Goal: Task Accomplishment & Management: Complete application form

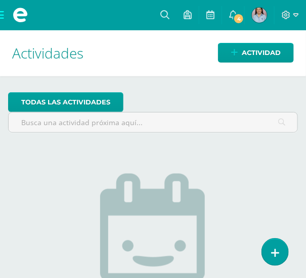
click at [4, 17] on span at bounding box center [20, 15] width 40 height 30
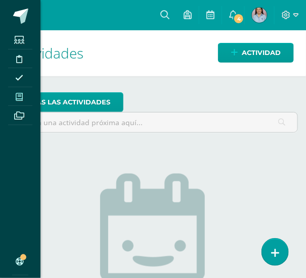
click at [26, 87] on link "Mis cursos" at bounding box center [20, 96] width 24 height 19
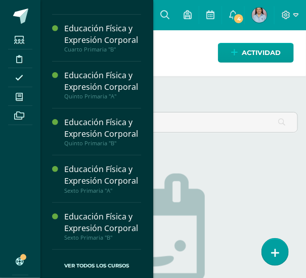
scroll to position [698, 0]
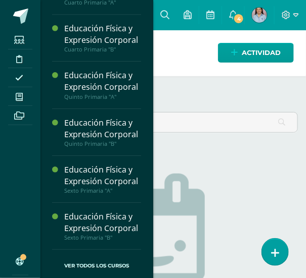
scroll to position [670, 0]
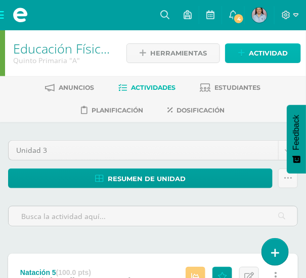
click at [245, 53] on link "Actividad" at bounding box center [263, 53] width 76 height 20
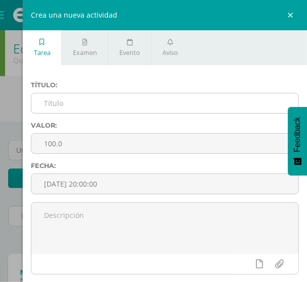
click at [54, 105] on input "text" at bounding box center [164, 103] width 267 height 20
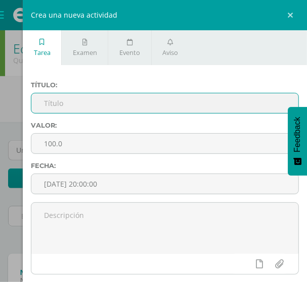
click at [53, 105] on input "text" at bounding box center [164, 103] width 267 height 20
paste input "Dominio [PERSON_NAME] con pie"
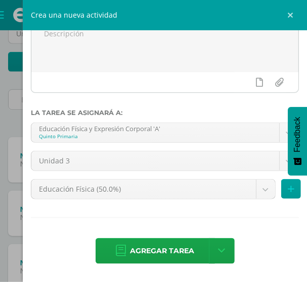
scroll to position [137, 0]
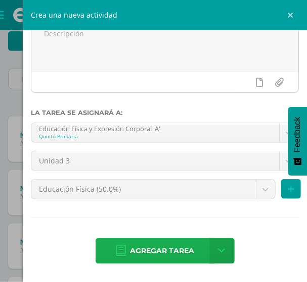
type input "Dominio [PERSON_NAME] con pie"
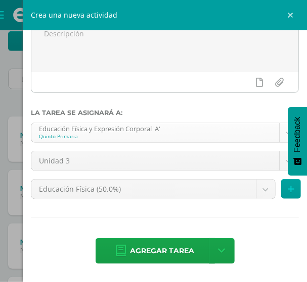
drag, startPoint x: 142, startPoint y: 251, endPoint x: 166, endPoint y: 160, distance: 94.0
click at [142, 250] on span "Agregar tarea" at bounding box center [162, 251] width 64 height 25
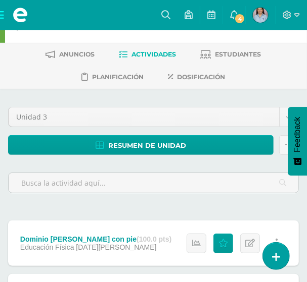
scroll to position [91, 0]
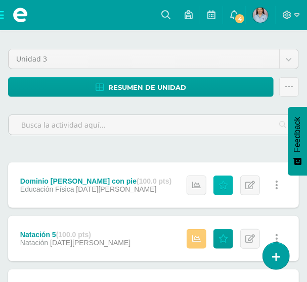
click at [223, 181] on icon at bounding box center [223, 185] width 10 height 9
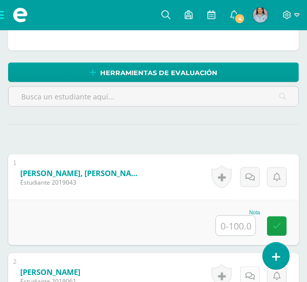
scroll to position [288, 0]
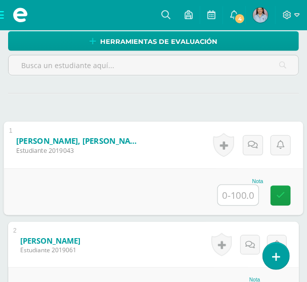
click at [234, 196] on input "text" at bounding box center [238, 195] width 40 height 20
type input "100"
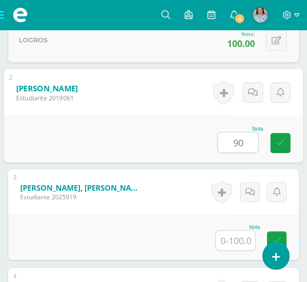
type input "90"
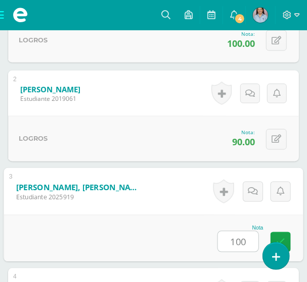
type input "100"
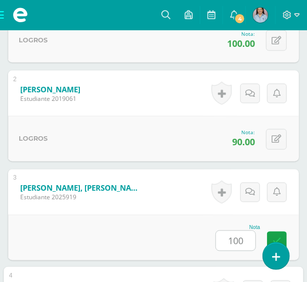
scroll to position [637, 0]
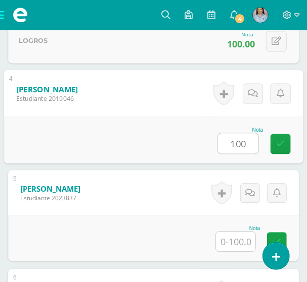
type input "100"
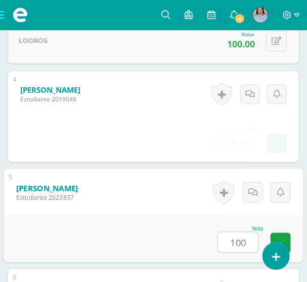
type input "100"
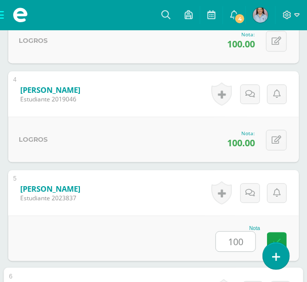
scroll to position [835, 0]
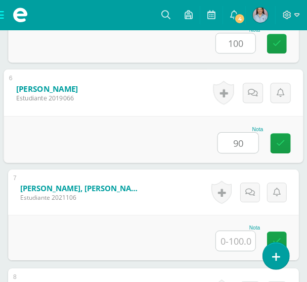
type input "90"
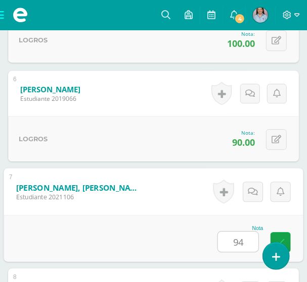
type input "94"
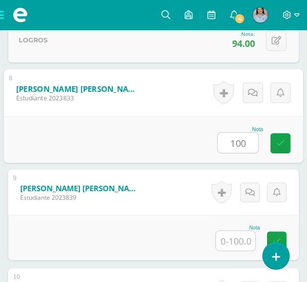
type input "100"
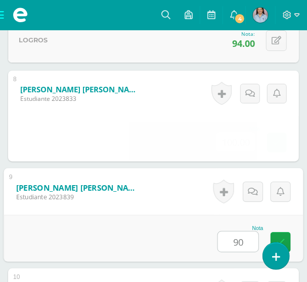
type input "90"
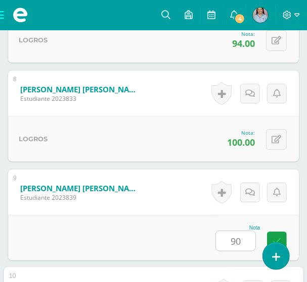
scroll to position [1231, 0]
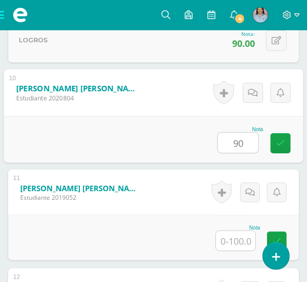
type input "9"
type input "100"
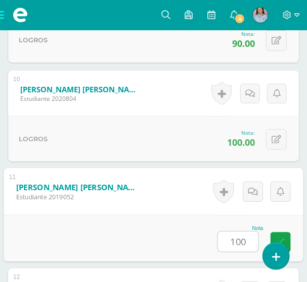
type input "100"
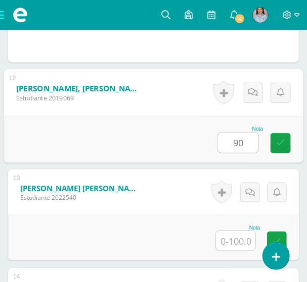
type input "90"
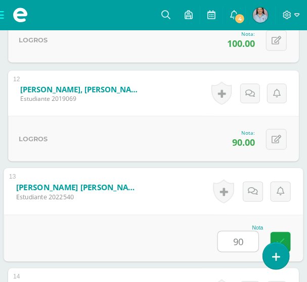
type input "90"
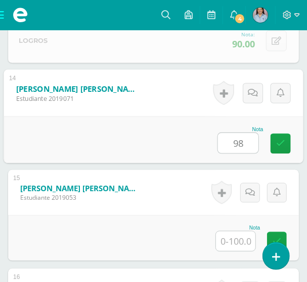
type input "98"
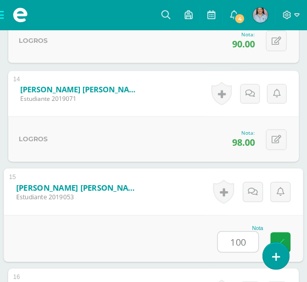
type input "100"
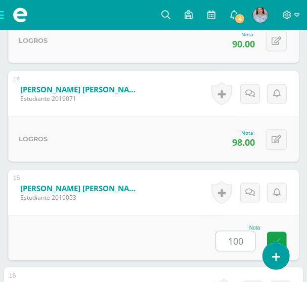
scroll to position [1825, 0]
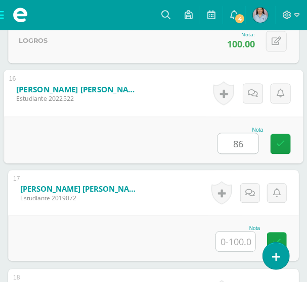
type input "86"
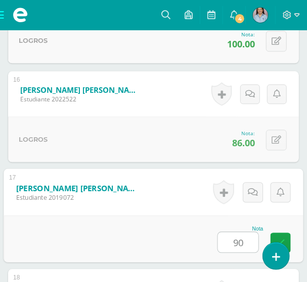
type input "90"
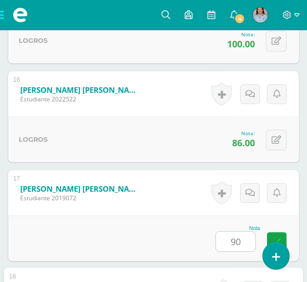
scroll to position [2023, 0]
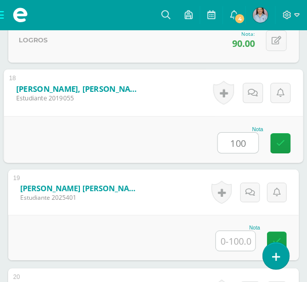
type input "100"
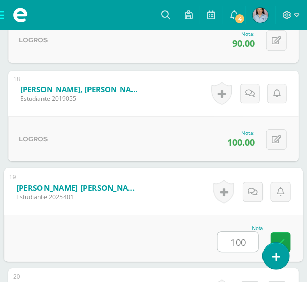
type input "100"
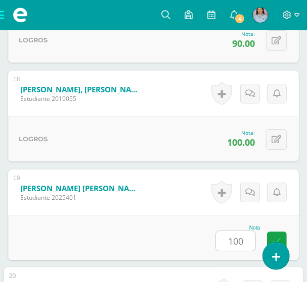
scroll to position [2221, 0]
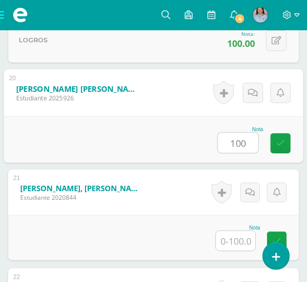
type input "100"
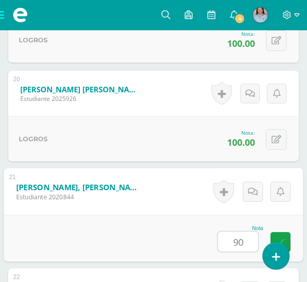
type input "90"
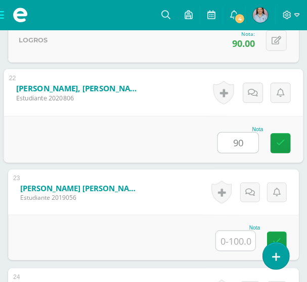
type input "90"
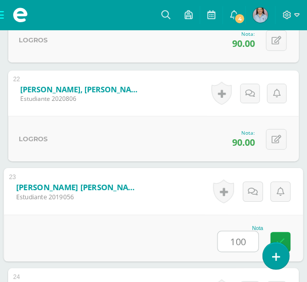
type input "100"
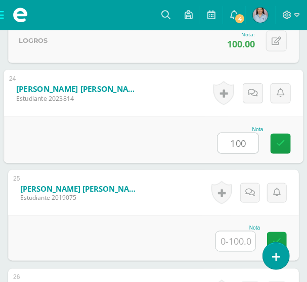
type input "100"
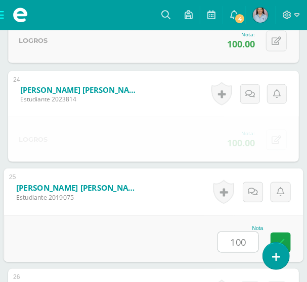
type input "100"
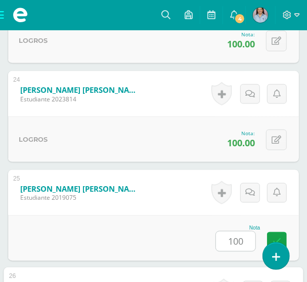
scroll to position [2806, 0]
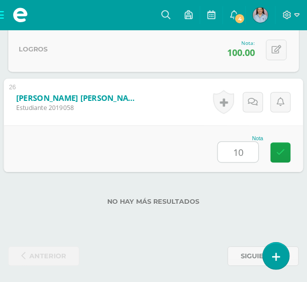
type input "100"
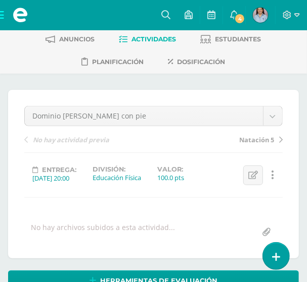
scroll to position [0, 0]
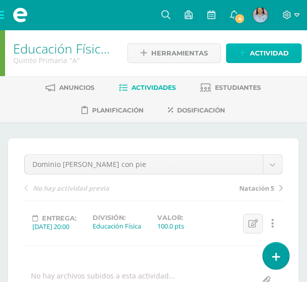
click at [264, 53] on span "Actividad" at bounding box center [269, 53] width 39 height 19
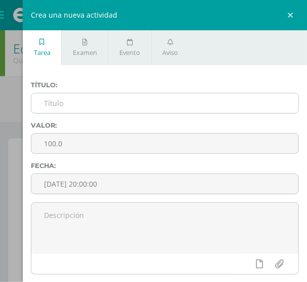
click at [94, 109] on input "text" at bounding box center [164, 103] width 267 height 20
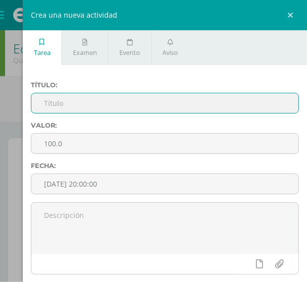
paste input "Dominio [PERSON_NAME] con muslo y cabeza"
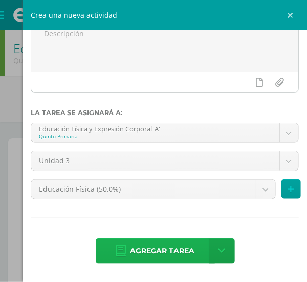
type input "Dominio [PERSON_NAME] con muslo y cabeza"
click at [151, 253] on span "Agregar tarea" at bounding box center [162, 251] width 64 height 25
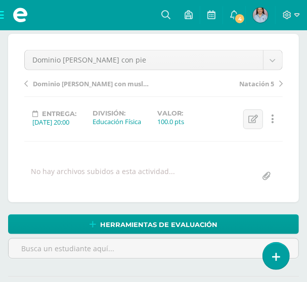
scroll to position [59, 0]
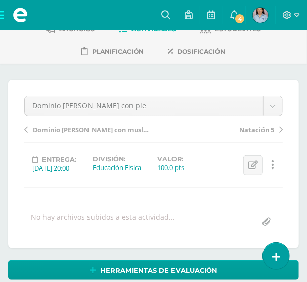
click at [87, 128] on span "Dominio [PERSON_NAME] con muslo y cabeza" at bounding box center [91, 129] width 116 height 9
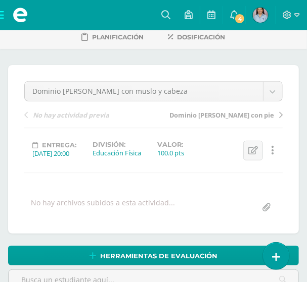
scroll to position [46, 0]
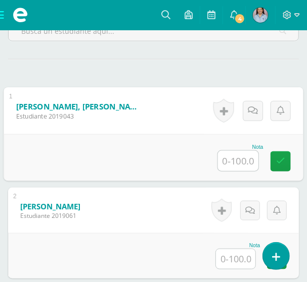
click at [238, 163] on input "text" at bounding box center [238, 161] width 40 height 20
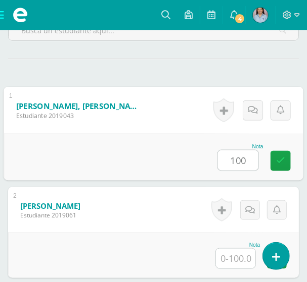
type input "100"
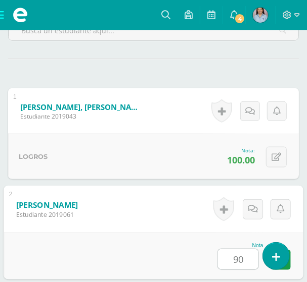
type input "90"
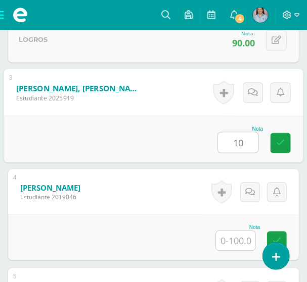
scroll to position [539, 0]
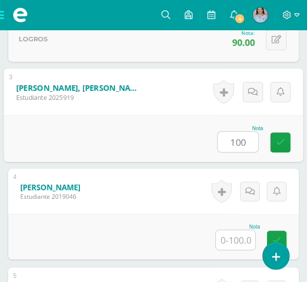
type input "100"
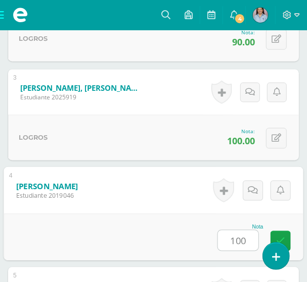
type input "100"
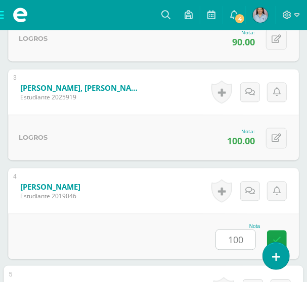
scroll to position [736, 0]
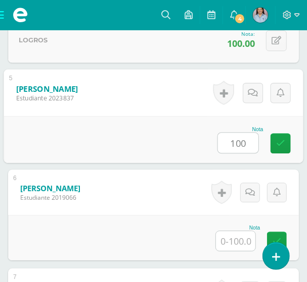
type input "100"
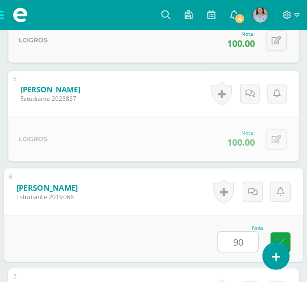
type input "90"
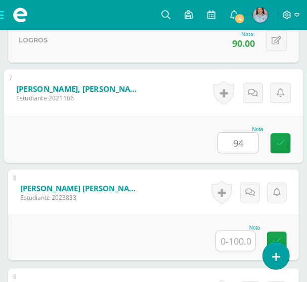
type input "94"
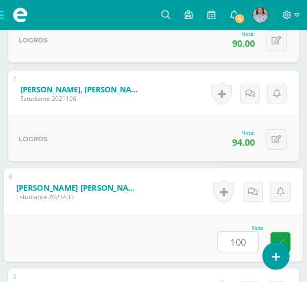
type input "100"
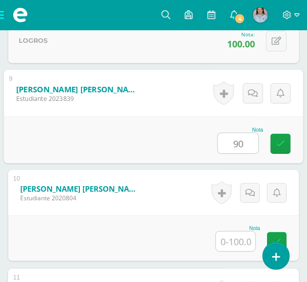
type input "90"
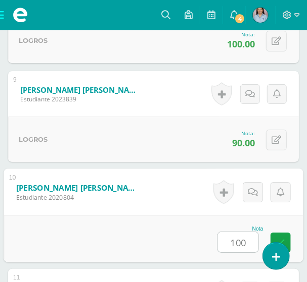
type input "100"
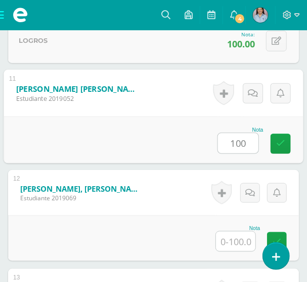
type input "100"
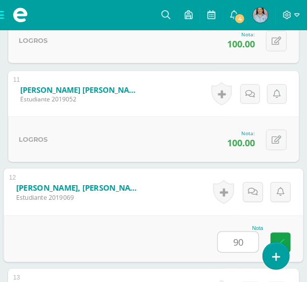
type input "90"
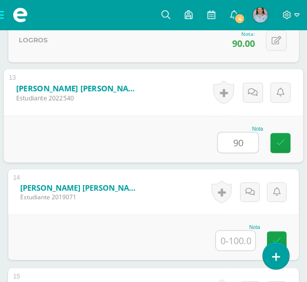
type input "90"
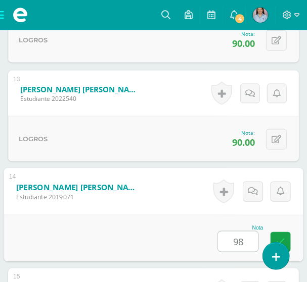
type input "98"
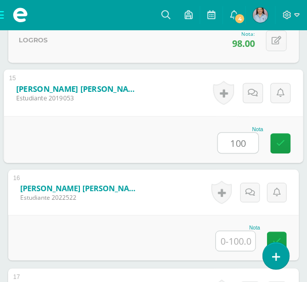
type input "100"
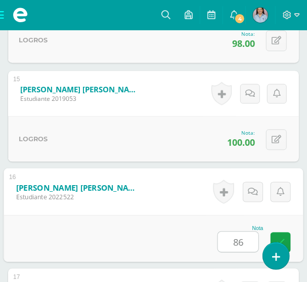
type input "86"
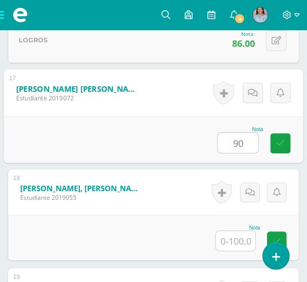
type input "90"
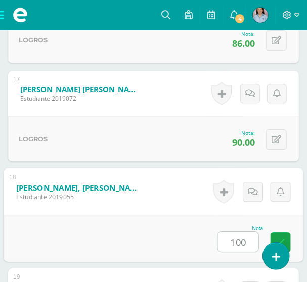
type input "100"
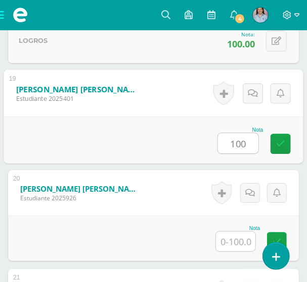
type input "100"
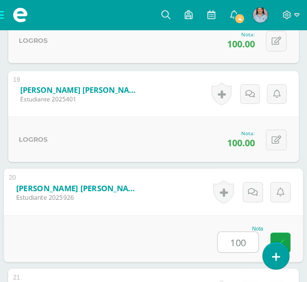
type input "100"
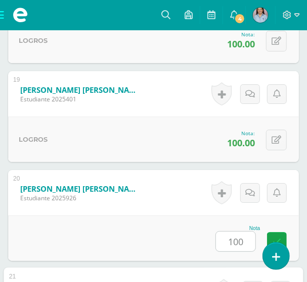
scroll to position [2320, 0]
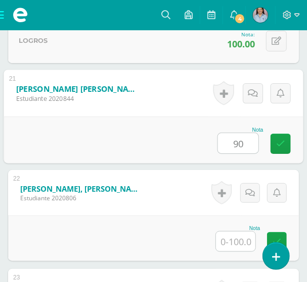
type input "90"
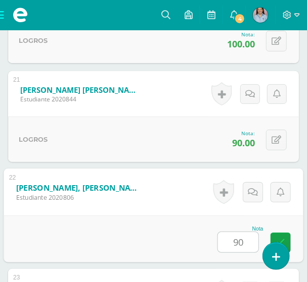
type input "90"
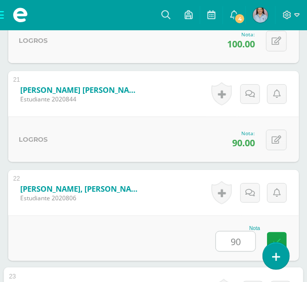
scroll to position [2518, 0]
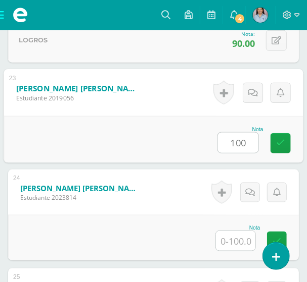
type input "100"
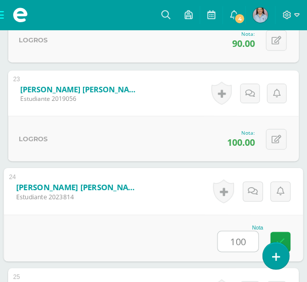
type input "100"
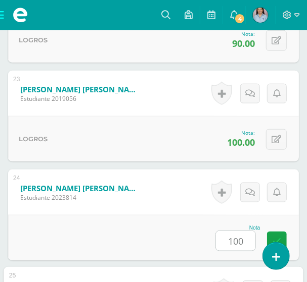
scroll to position [2716, 0]
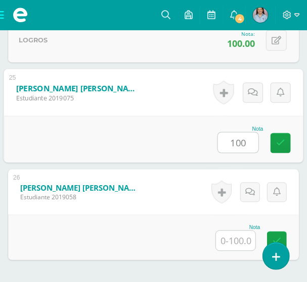
type input "100"
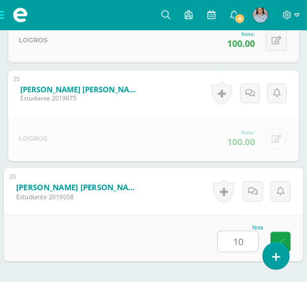
type input "100"
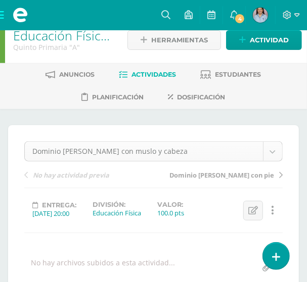
scroll to position [0, 0]
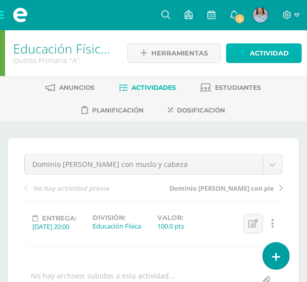
click at [262, 49] on span "Actividad" at bounding box center [269, 53] width 39 height 19
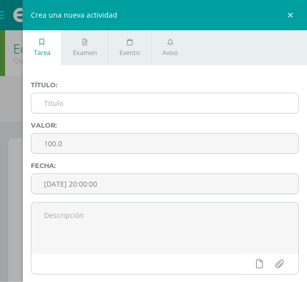
click at [99, 101] on input "text" at bounding box center [164, 103] width 267 height 20
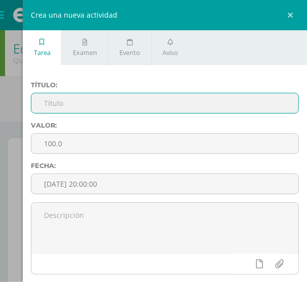
paste input "Pases con el empeine"
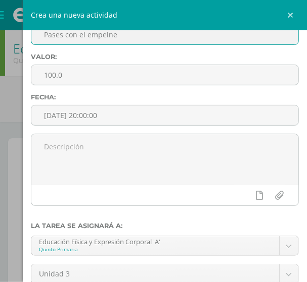
scroll to position [183, 0]
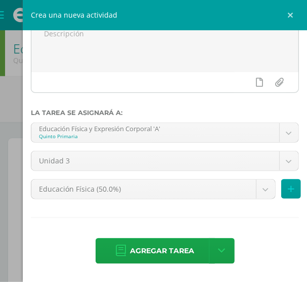
type input "Pases con el empeine"
click at [154, 249] on span "Agregar tarea" at bounding box center [162, 251] width 64 height 25
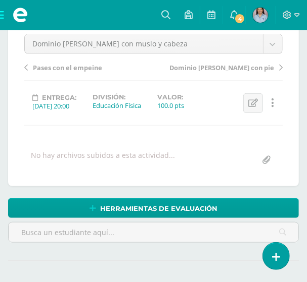
scroll to position [105, 0]
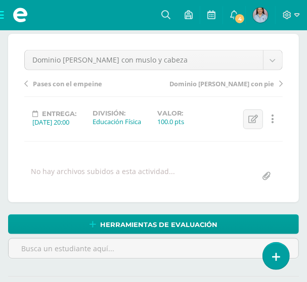
click at [62, 82] on span "Pases con el empeine" at bounding box center [67, 83] width 69 height 9
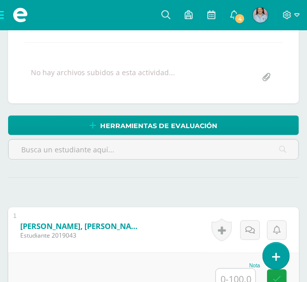
scroll to position [204, 0]
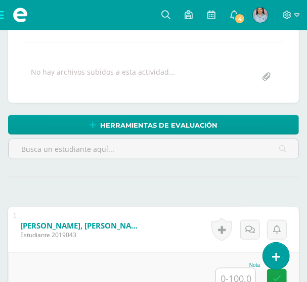
click at [242, 273] on input "text" at bounding box center [235, 279] width 39 height 20
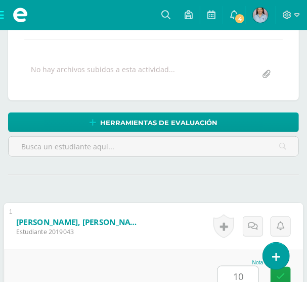
type input "10"
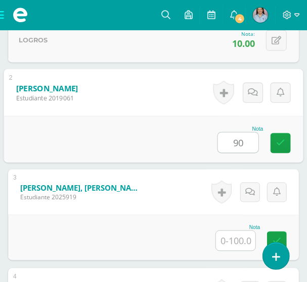
scroll to position [439, 0]
type input "90"
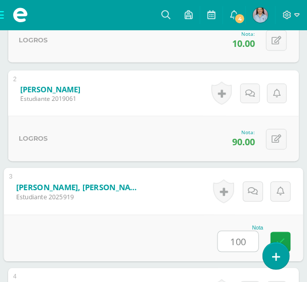
type input "100"
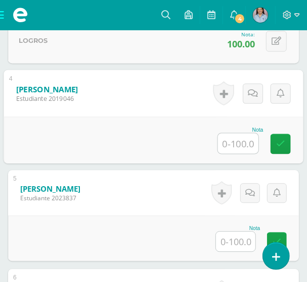
scroll to position [637, 0]
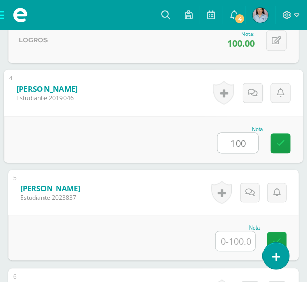
type input "100"
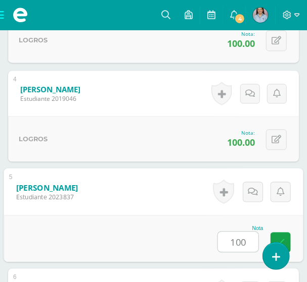
type input "100"
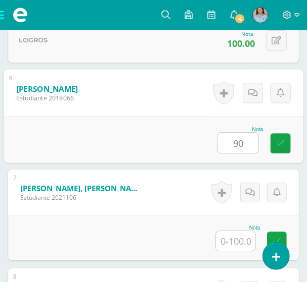
type input "90"
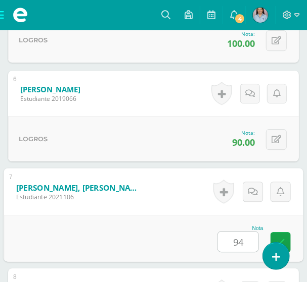
type input "94"
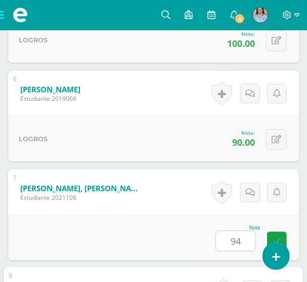
scroll to position [1033, 0]
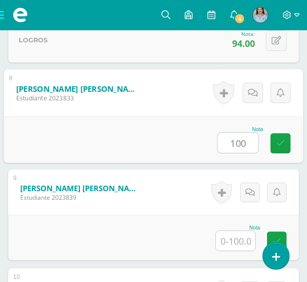
type input "100"
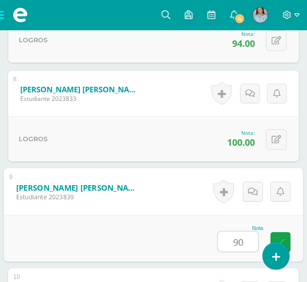
type input "90"
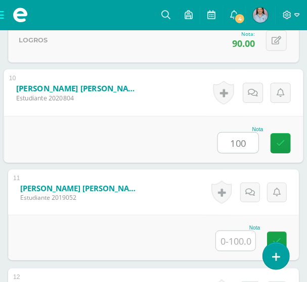
type input "100"
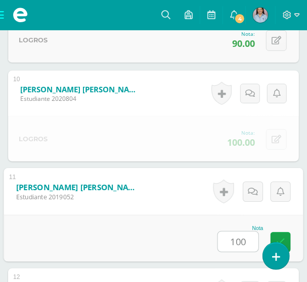
type input "100"
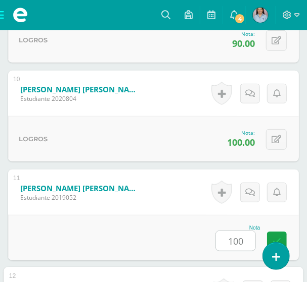
scroll to position [1429, 0]
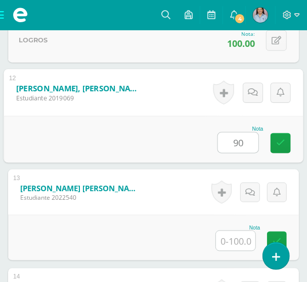
type input "90"
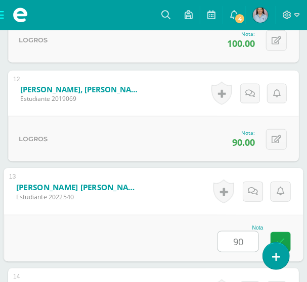
type input "90"
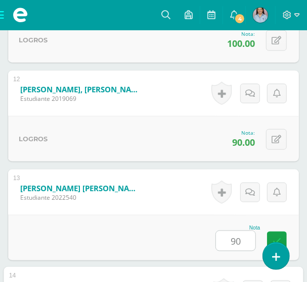
scroll to position [1627, 0]
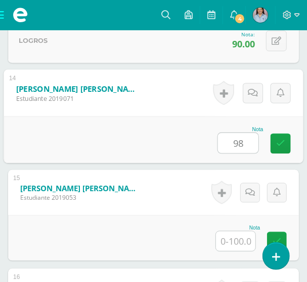
type input "98"
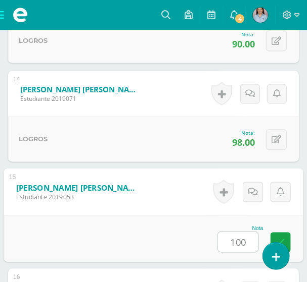
type input "100"
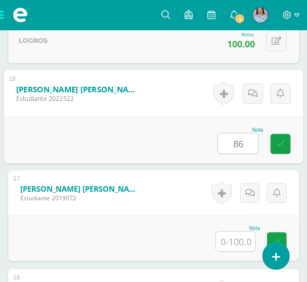
type input "86"
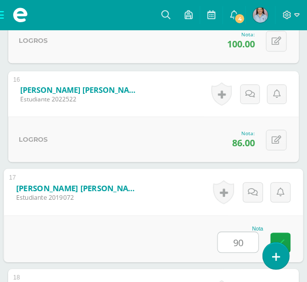
type input "90"
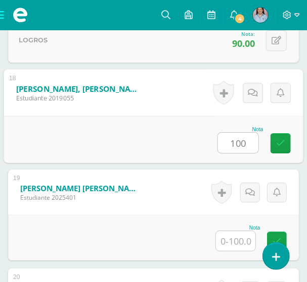
type input "100"
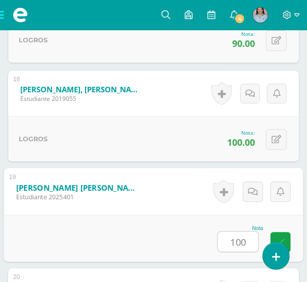
type input "100"
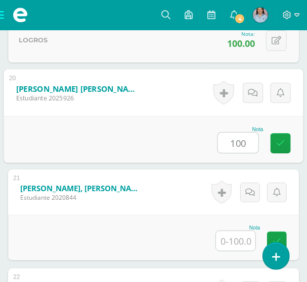
type input "100"
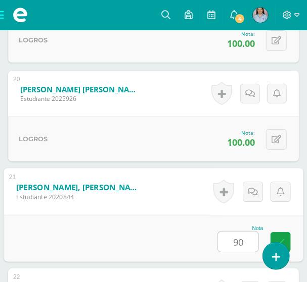
type input "90"
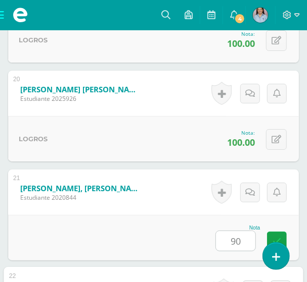
scroll to position [2419, 0]
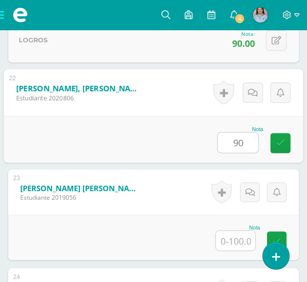
type input "90"
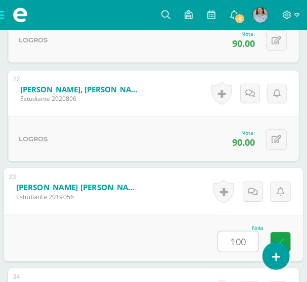
type input "100"
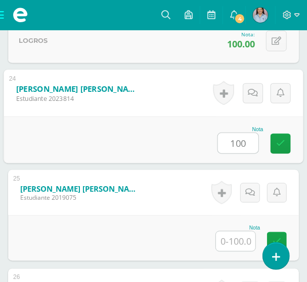
type input "100"
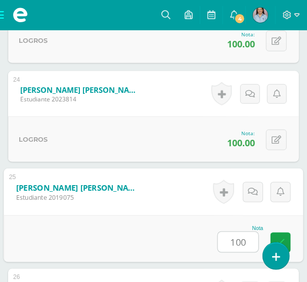
type input "100"
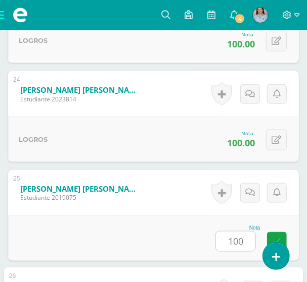
scroll to position [2806, 0]
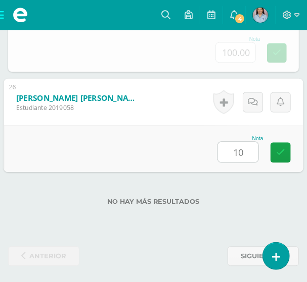
type input "100"
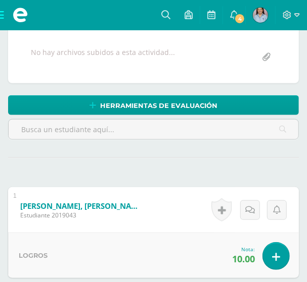
scroll to position [0, 0]
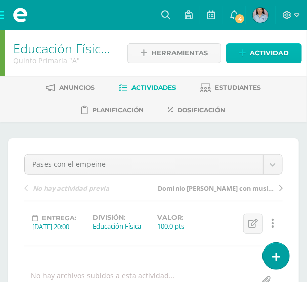
click at [270, 51] on span "Actividad" at bounding box center [269, 53] width 39 height 19
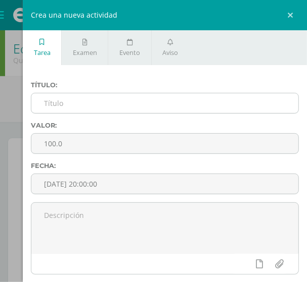
click at [72, 109] on input "text" at bounding box center [164, 103] width 267 height 20
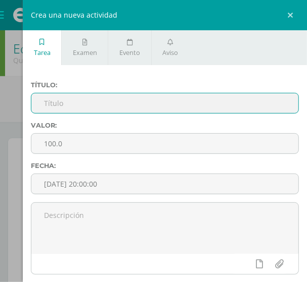
paste input "Pases con el talón"
type input "Pases con el talón"
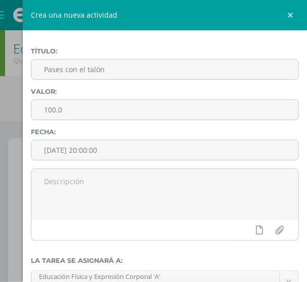
scroll to position [183, 0]
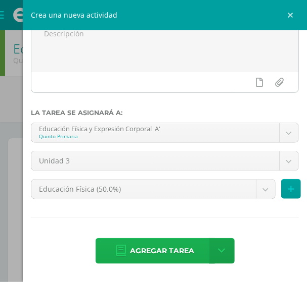
click at [162, 246] on span "Agregar tarea" at bounding box center [162, 251] width 64 height 25
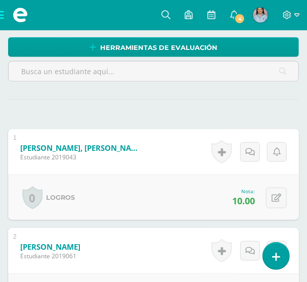
scroll to position [334, 0]
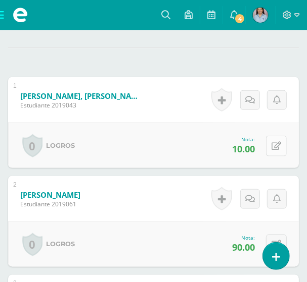
click at [277, 146] on icon at bounding box center [276, 146] width 10 height 9
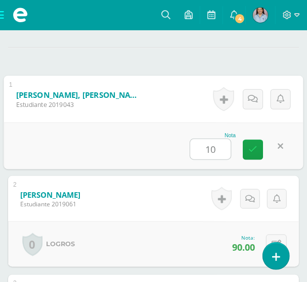
type input "100"
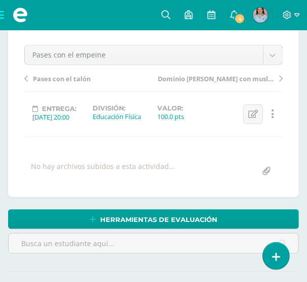
scroll to position [59, 0]
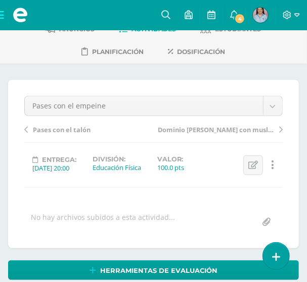
click at [68, 131] on span "Pases con el talón" at bounding box center [62, 129] width 58 height 9
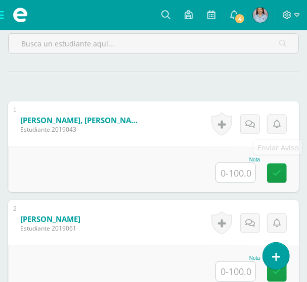
scroll to position [322, 0]
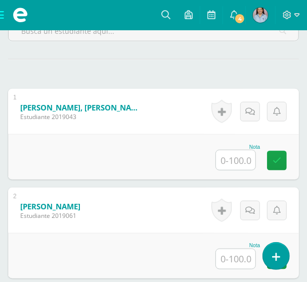
click at [232, 162] on input "text" at bounding box center [235, 161] width 39 height 20
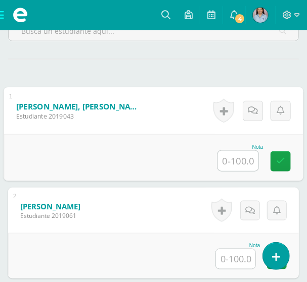
scroll to position [323, 0]
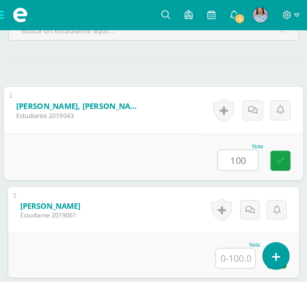
type input "100"
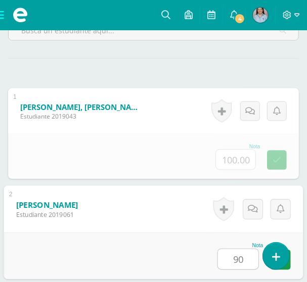
type input "90"
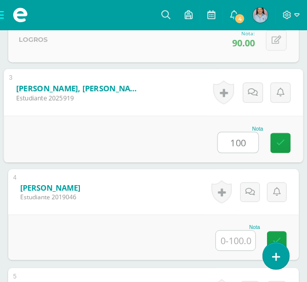
type input "100"
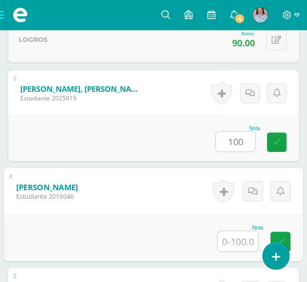
scroll to position [539, 0]
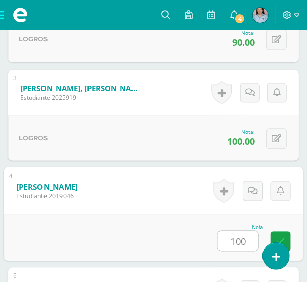
type input "100"
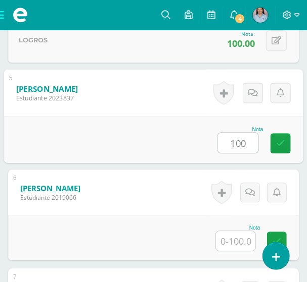
type input "100"
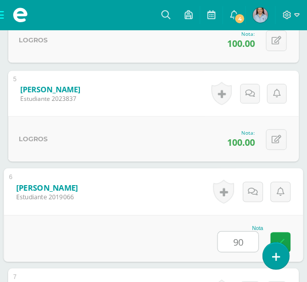
type input "90"
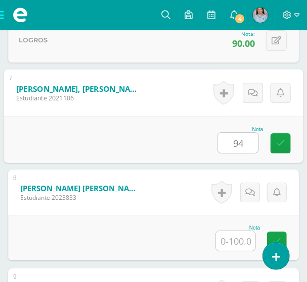
type input "94"
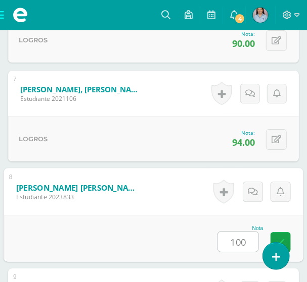
type input "100"
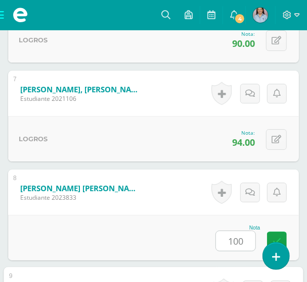
scroll to position [1132, 0]
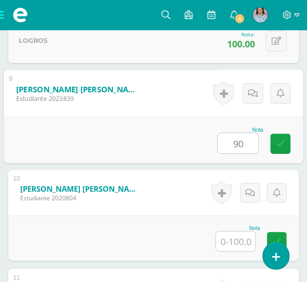
type input "90"
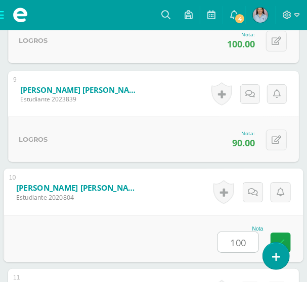
type input "100"
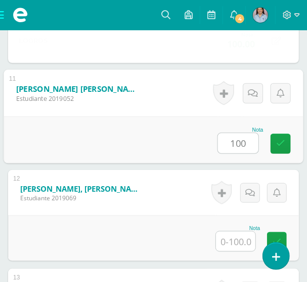
type input "100"
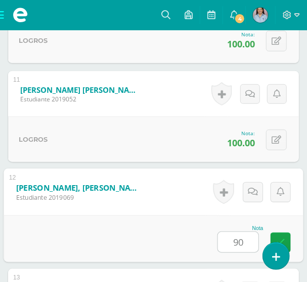
type input "90"
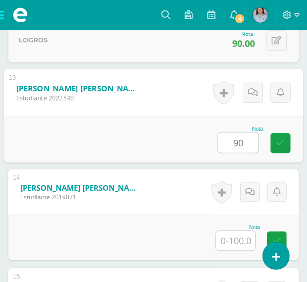
type input "90"
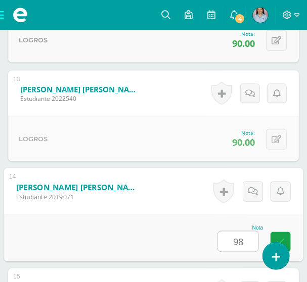
type input "98"
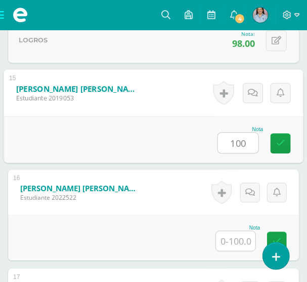
type input "100"
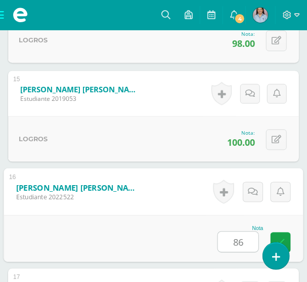
type input "86"
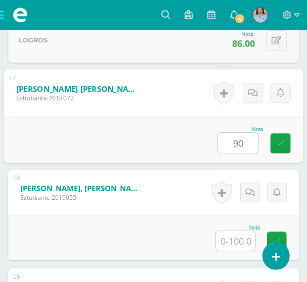
type input "90"
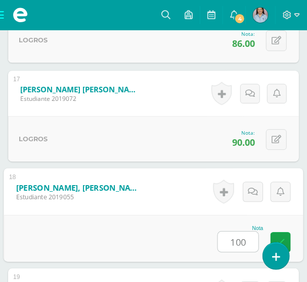
type input "100"
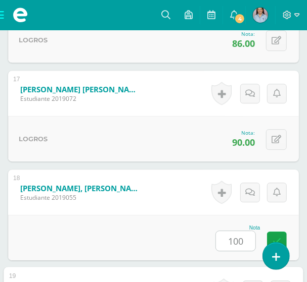
scroll to position [2122, 0]
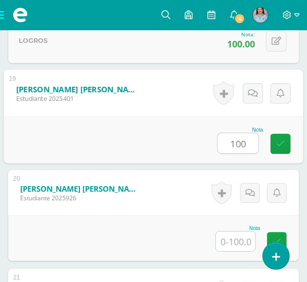
type input "100"
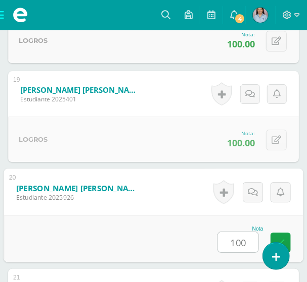
type input "100"
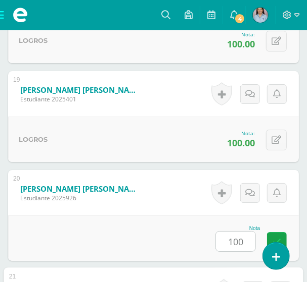
scroll to position [2320, 0]
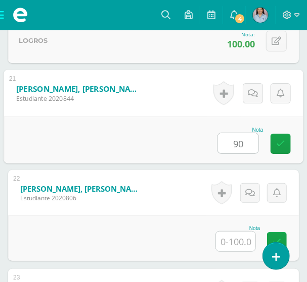
type input "90"
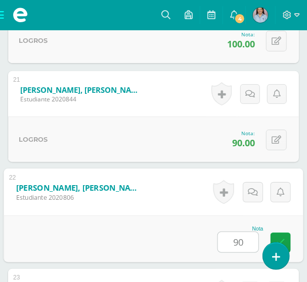
type input "90"
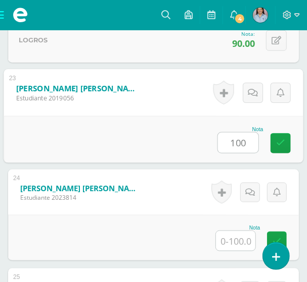
type input "100"
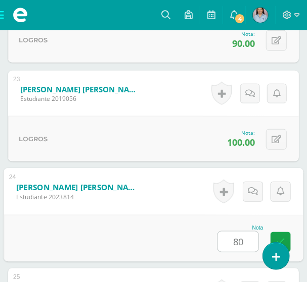
type input "80"
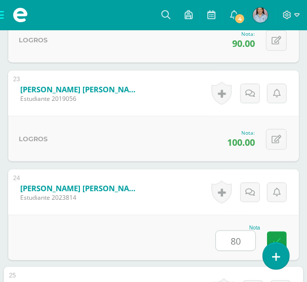
scroll to position [2716, 0]
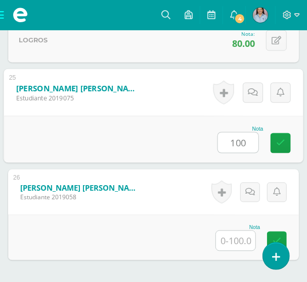
type input "100"
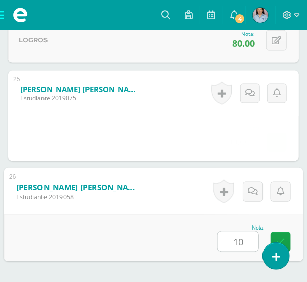
type input "100"
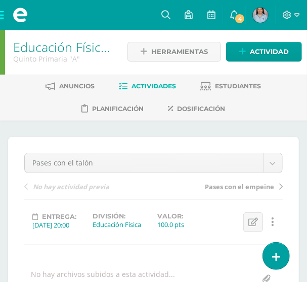
scroll to position [0, 0]
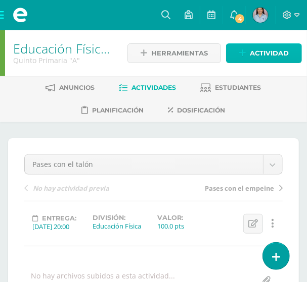
click at [257, 52] on span "Actividad" at bounding box center [269, 53] width 39 height 19
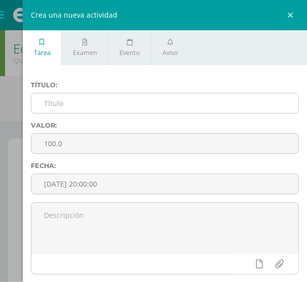
click at [65, 107] on input "text" at bounding box center [164, 103] width 267 height 20
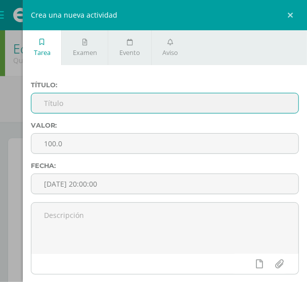
paste input "Recepción de pecho"
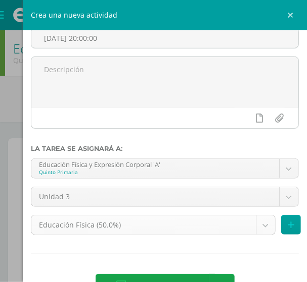
scroll to position [183, 0]
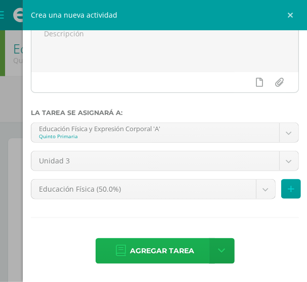
type input "Recepción de pecho"
click at [159, 247] on span "Agregar tarea" at bounding box center [162, 251] width 64 height 25
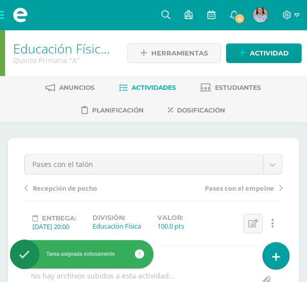
click at [70, 186] on span "Recepción de pecho" at bounding box center [65, 188] width 64 height 9
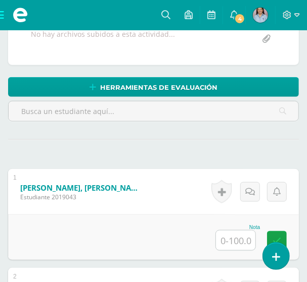
scroll to position [322, 0]
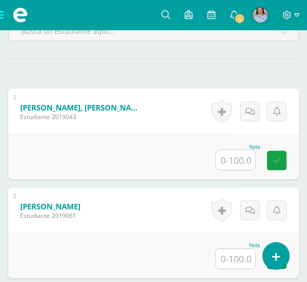
click at [235, 158] on input "text" at bounding box center [235, 161] width 39 height 20
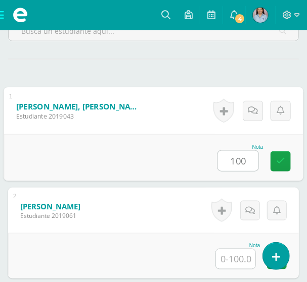
scroll to position [323, 0]
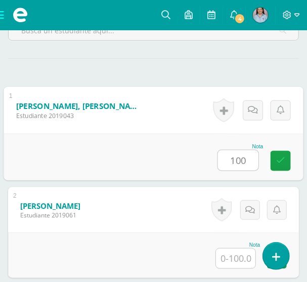
type input "100"
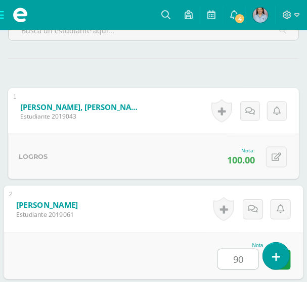
type input "90"
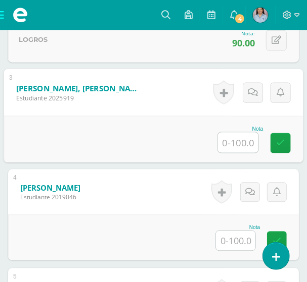
scroll to position [539, 0]
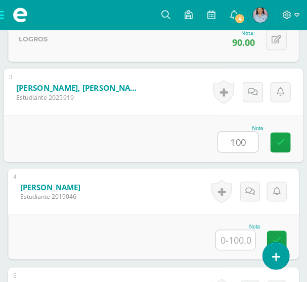
type input "100"
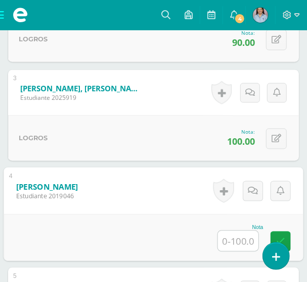
click at [237, 242] on input "text" at bounding box center [238, 241] width 40 height 20
type input "100"
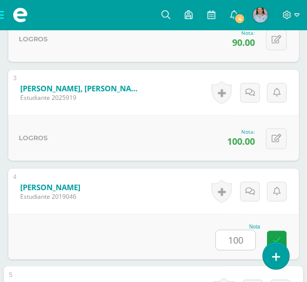
scroll to position [736, 0]
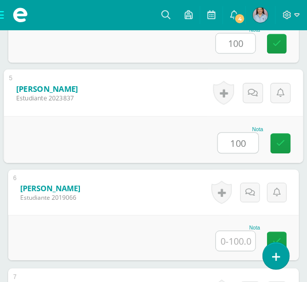
type input "100"
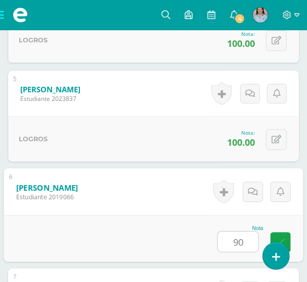
type input "90"
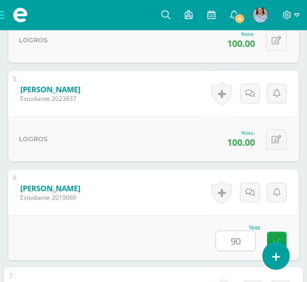
scroll to position [934, 0]
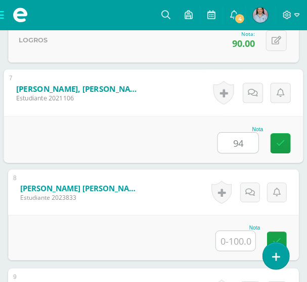
type input "94"
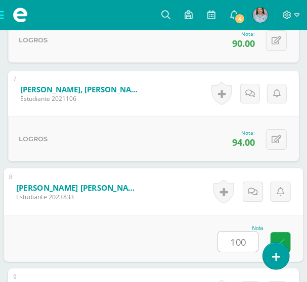
type input "100"
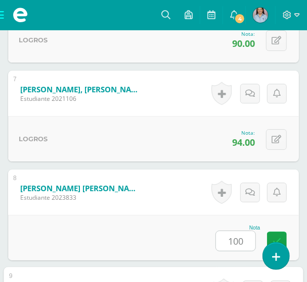
scroll to position [1132, 0]
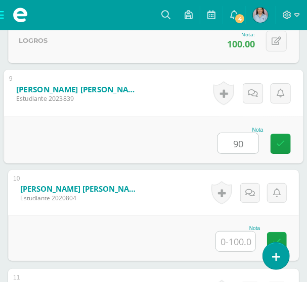
type input "90"
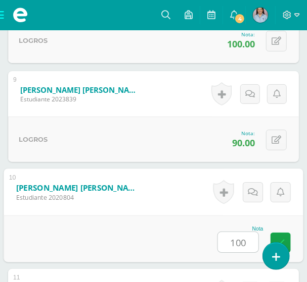
type input "100"
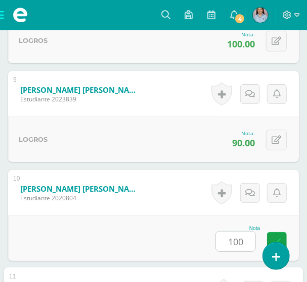
scroll to position [1330, 0]
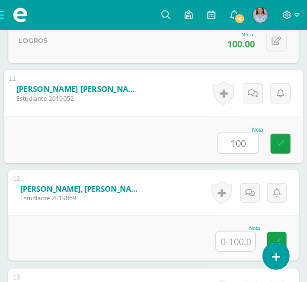
type input "100"
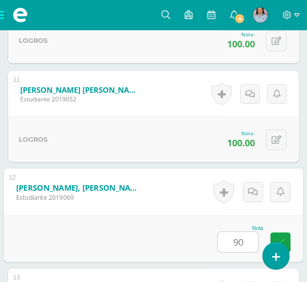
type input "90"
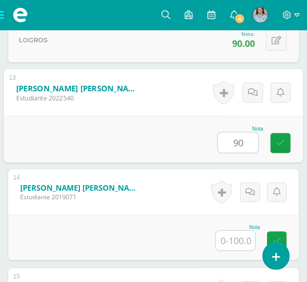
type input "90"
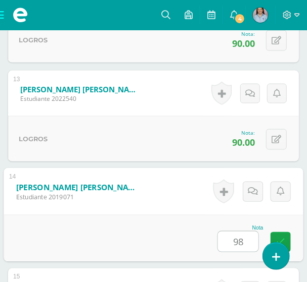
type input "98"
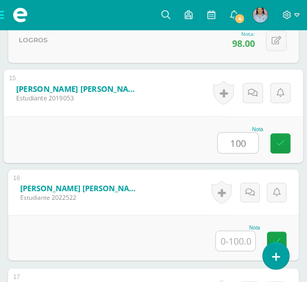
type input "100"
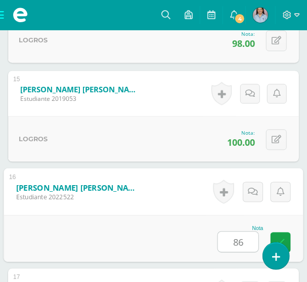
type input "86"
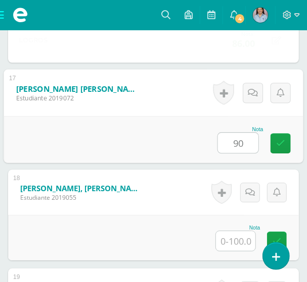
type input "90"
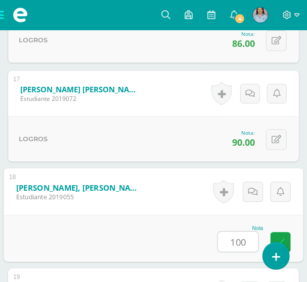
type input "100"
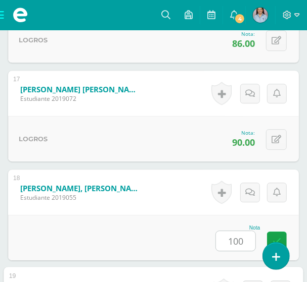
scroll to position [2122, 0]
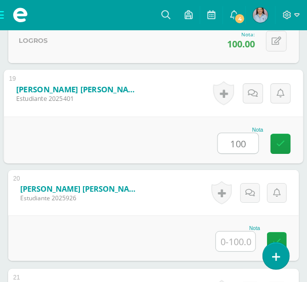
type input "100"
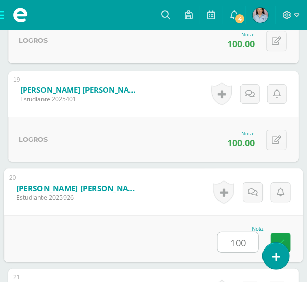
type input "100"
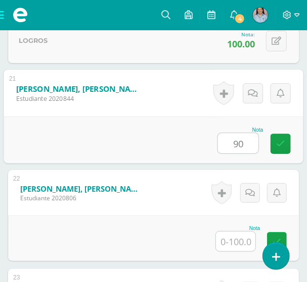
type input "90"
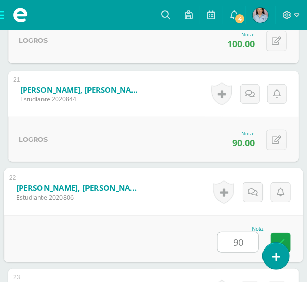
type input "90"
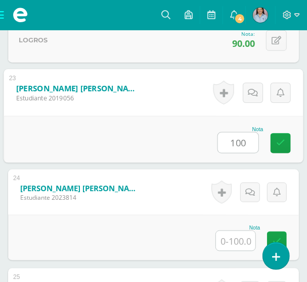
type input "100"
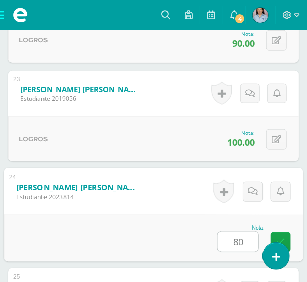
type input "80"
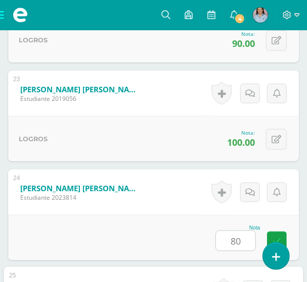
scroll to position [2716, 0]
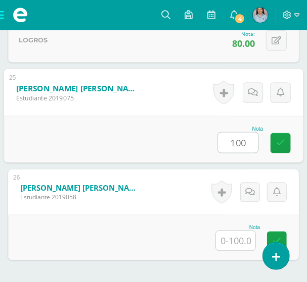
type input "100"
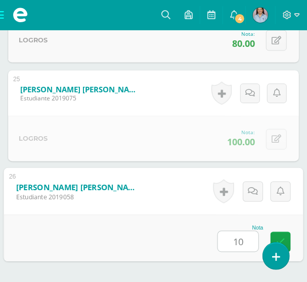
type input "100"
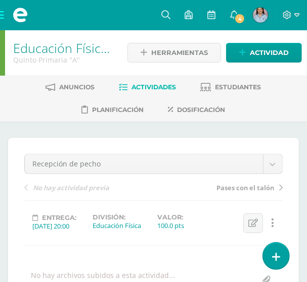
scroll to position [0, 0]
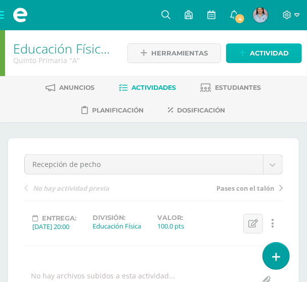
click at [259, 57] on span "Actividad" at bounding box center [269, 53] width 39 height 19
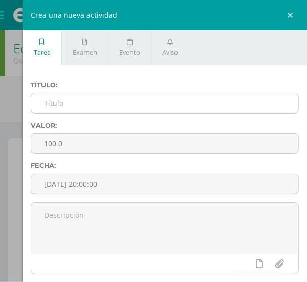
click at [71, 105] on input "text" at bounding box center [164, 103] width 267 height 20
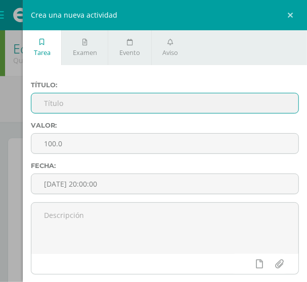
paste input "Recepción de cabeza"
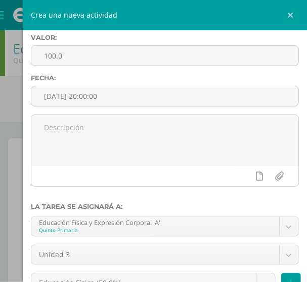
scroll to position [183, 0]
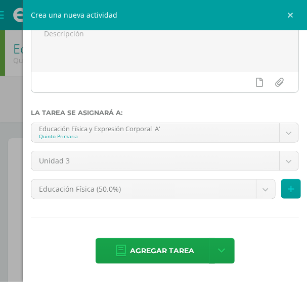
type input "Recepción de cabeza"
click at [164, 254] on span "Agregar tarea" at bounding box center [162, 251] width 64 height 25
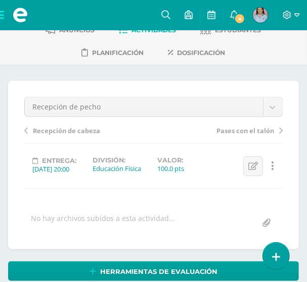
scroll to position [58, 0]
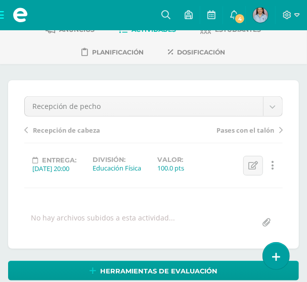
click at [75, 131] on span "Recepción de cabeza" at bounding box center [66, 130] width 67 height 9
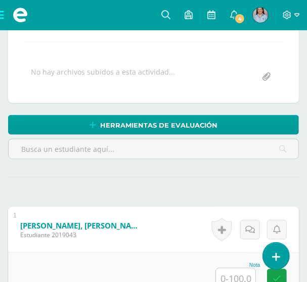
scroll to position [205, 0]
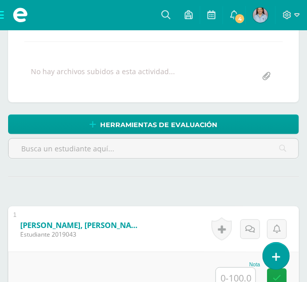
click at [233, 273] on input "text" at bounding box center [235, 278] width 39 height 20
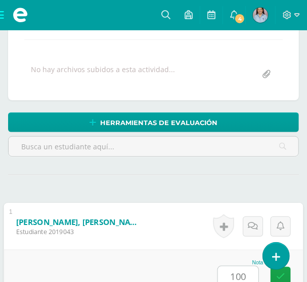
type input "100"
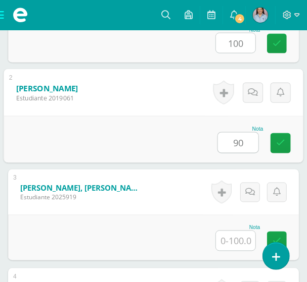
type input "90"
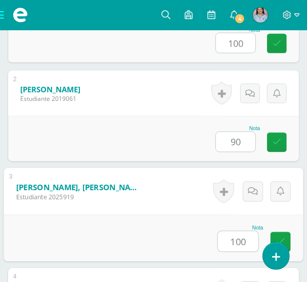
type input "100"
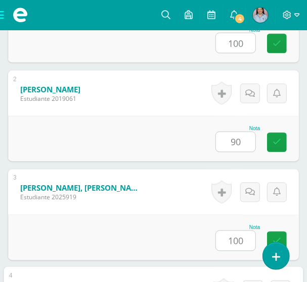
scroll to position [637, 0]
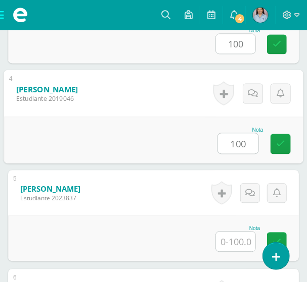
type input "100"
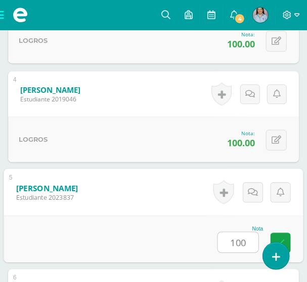
type input "100"
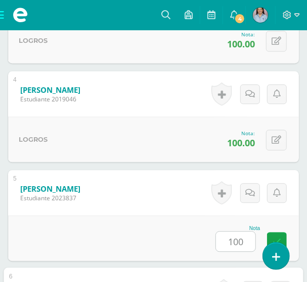
scroll to position [835, 0]
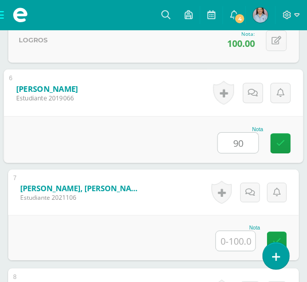
type input "90"
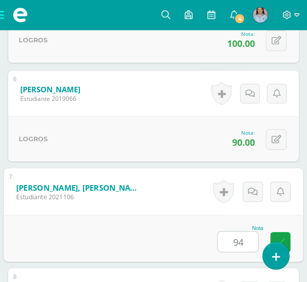
type input "94"
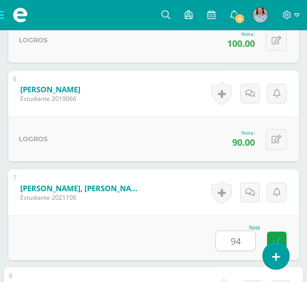
scroll to position [1033, 0]
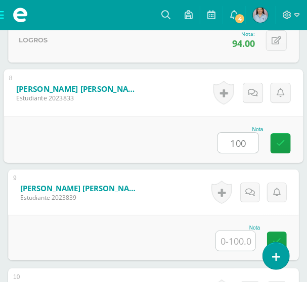
type input "100"
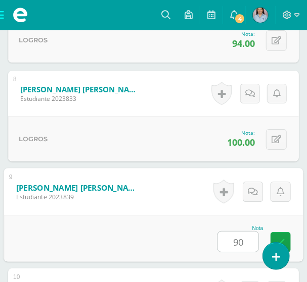
type input "90"
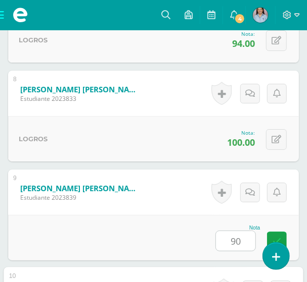
scroll to position [1231, 0]
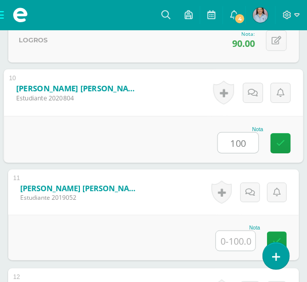
type input "100"
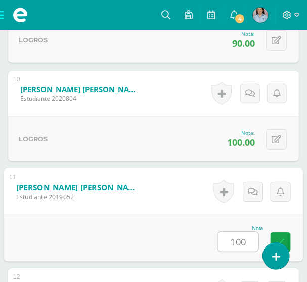
type input "100"
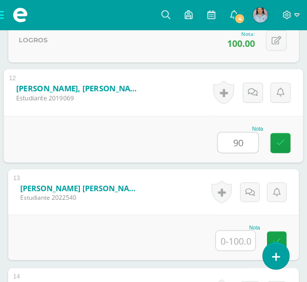
type input "90"
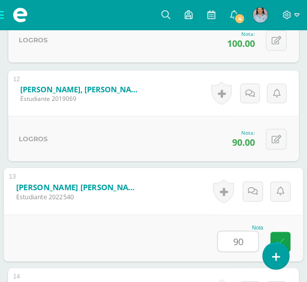
type input "90"
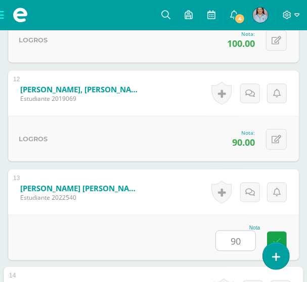
scroll to position [1627, 0]
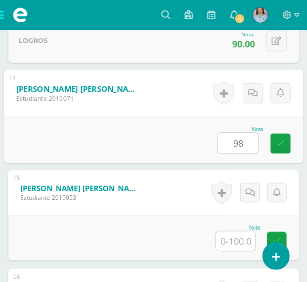
type input "98"
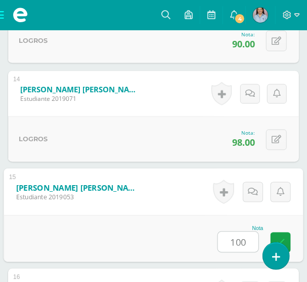
type input "100"
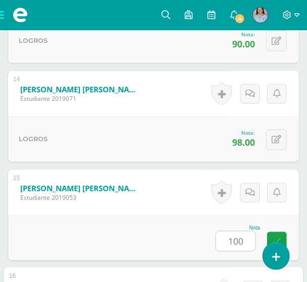
scroll to position [1825, 0]
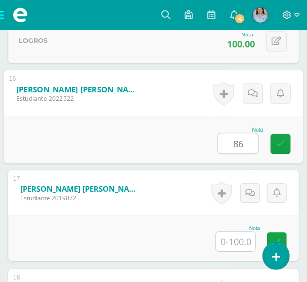
type input "86"
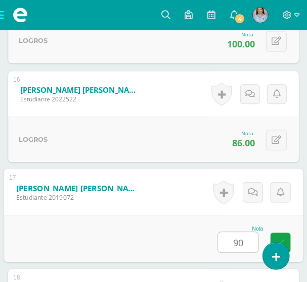
type input "90"
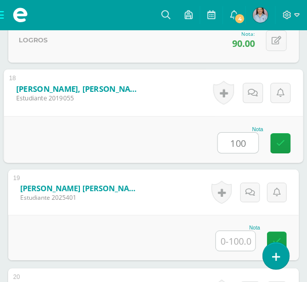
type input "100"
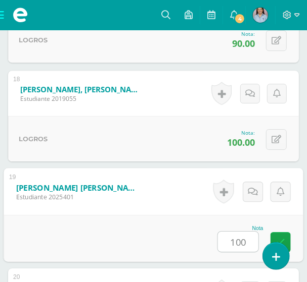
type input "100"
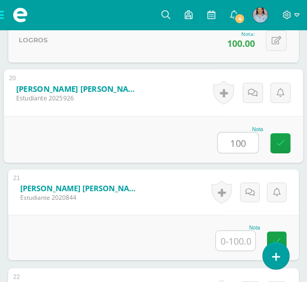
type input "100"
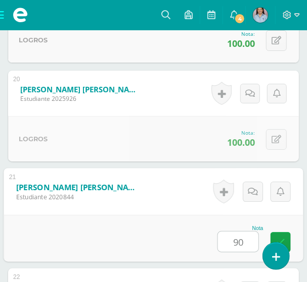
type input "90"
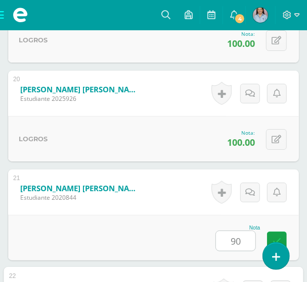
scroll to position [2419, 0]
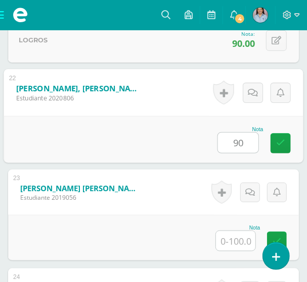
type input "90"
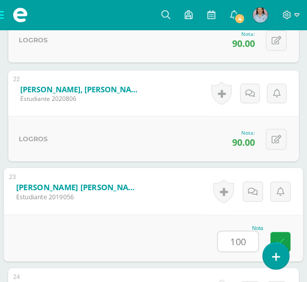
type input "100"
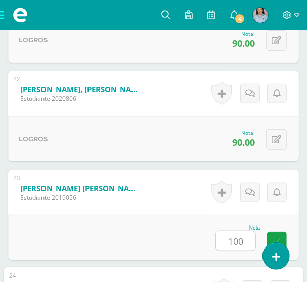
scroll to position [2617, 0]
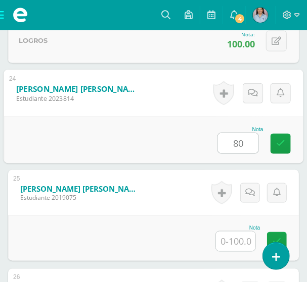
type input "80"
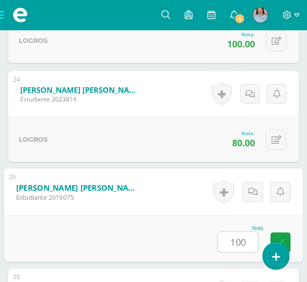
type input "100"
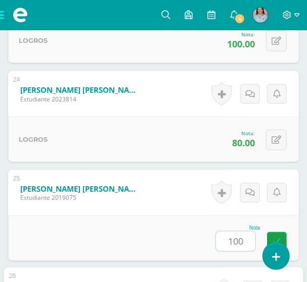
scroll to position [2806, 0]
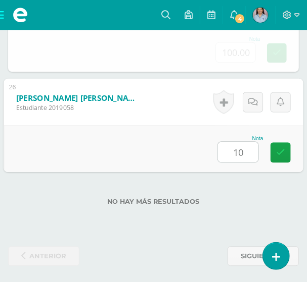
type input "100"
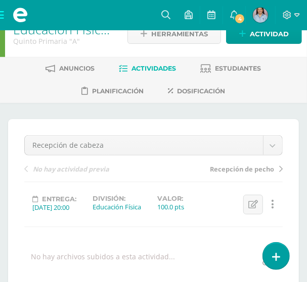
scroll to position [0, 0]
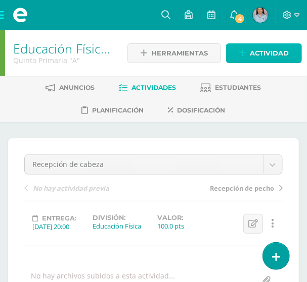
click span "Actividad"
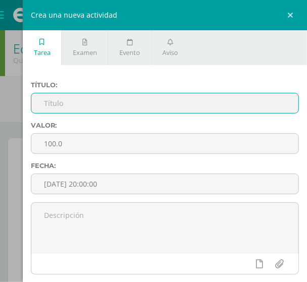
click input "text"
paste input "Cabeceo estacionario de frente, lateral y hacia atrás"
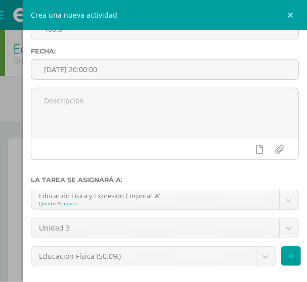
scroll to position [183, 0]
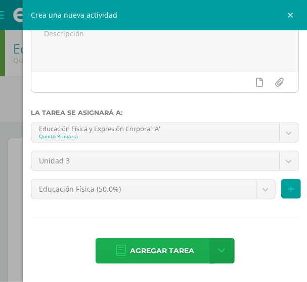
type input "Cabeceo estacionario de frente, lateral y hacia atrás"
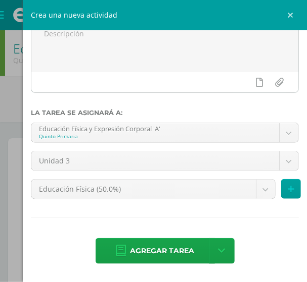
drag, startPoint x: 157, startPoint y: 247, endPoint x: 111, endPoint y: 209, distance: 60.2
click span "Agregar tarea"
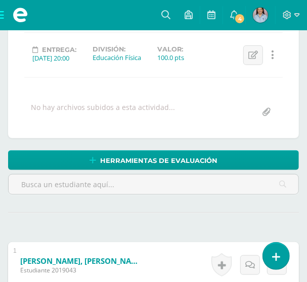
scroll to position [112, 0]
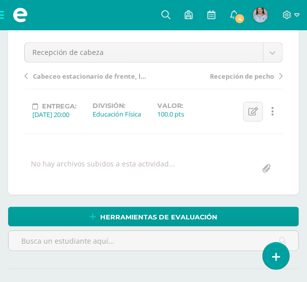
click at [76, 76] on span "Cabeceo estacionario de frente, lateral y hacia atrás" at bounding box center [91, 76] width 116 height 9
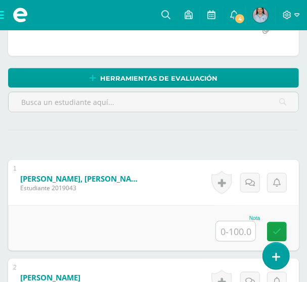
scroll to position [297, 0]
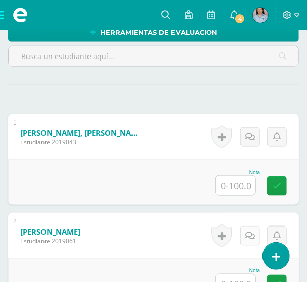
click at [240, 228] on div "Historial de actividad No hay historial para esta actividad Agregar Comentarios…" at bounding box center [247, 235] width 101 height 45
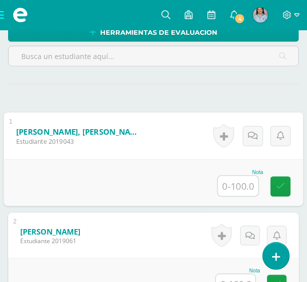
click at [245, 186] on input "text" at bounding box center [238, 186] width 40 height 20
type input "100"
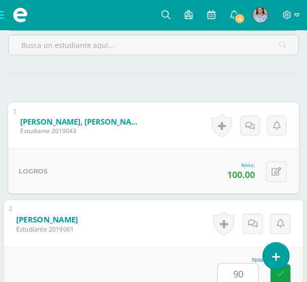
type input "90"
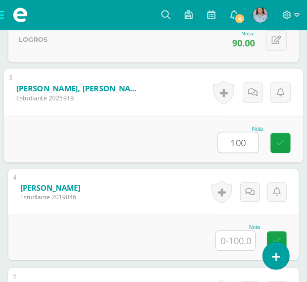
type input "100"
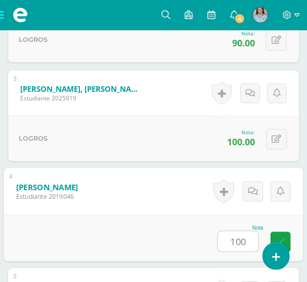
type input "100"
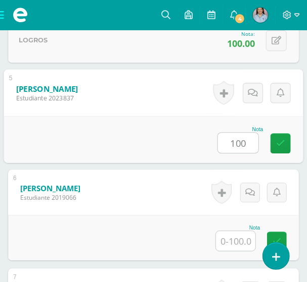
type input "100"
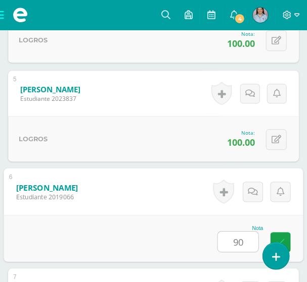
type input "90"
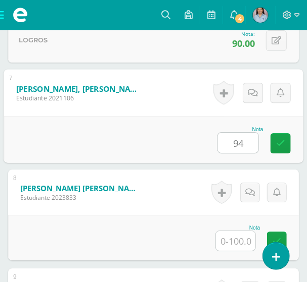
type input "94"
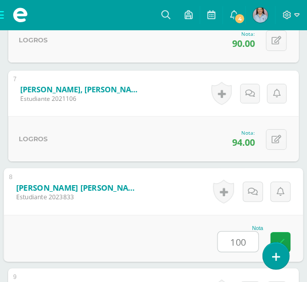
type input "100"
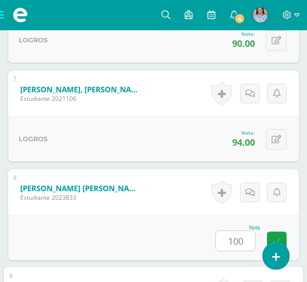
scroll to position [1132, 0]
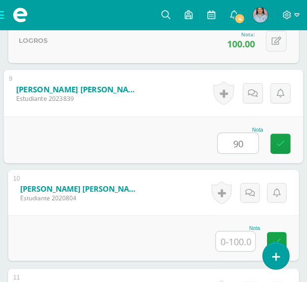
type input "90"
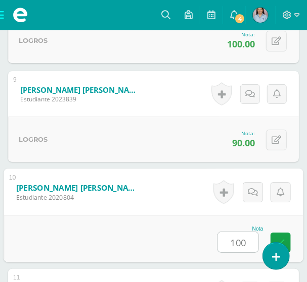
type input "100"
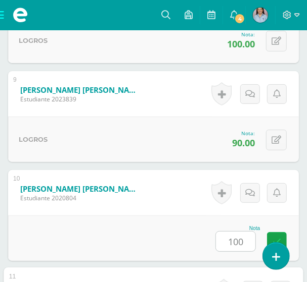
scroll to position [1330, 0]
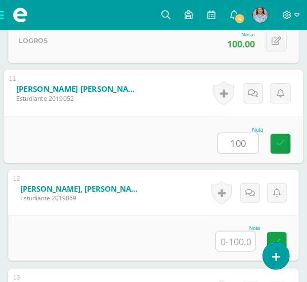
type input "100"
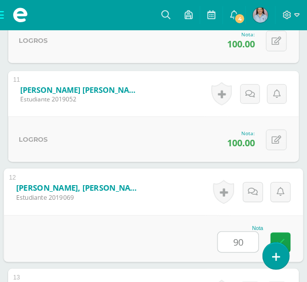
type input "90"
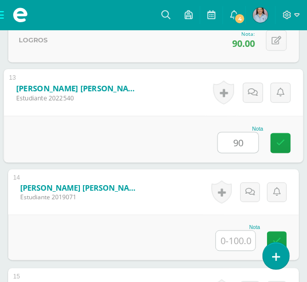
type input "90"
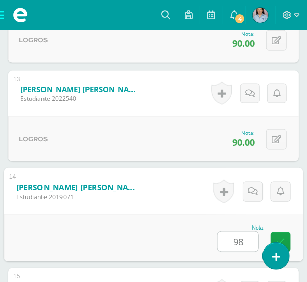
type input "98"
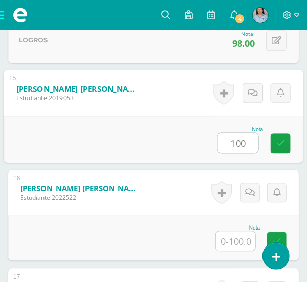
type input "100"
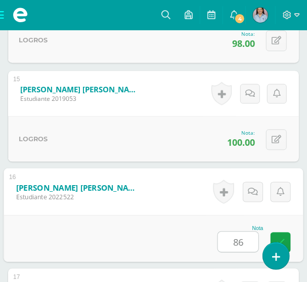
type input "86"
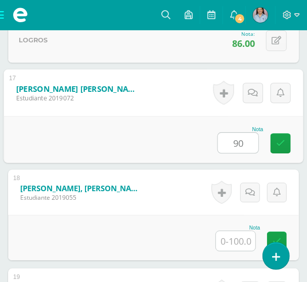
type input "90"
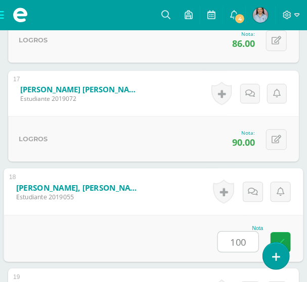
type input "100"
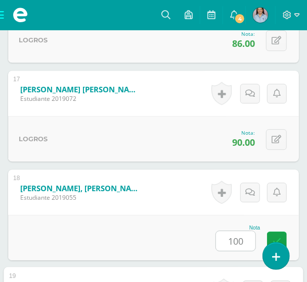
scroll to position [2122, 0]
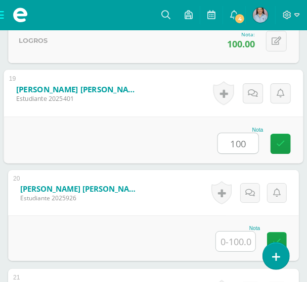
type input "100"
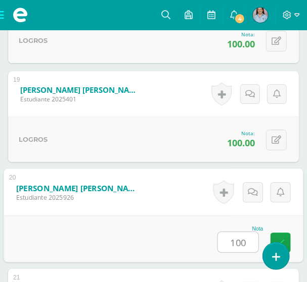
type input "100"
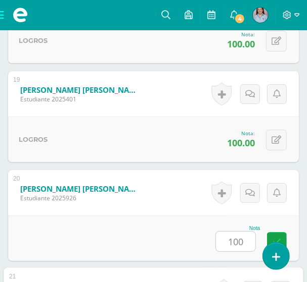
scroll to position [2320, 0]
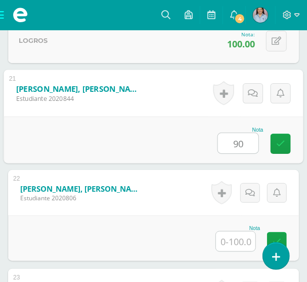
type input "90"
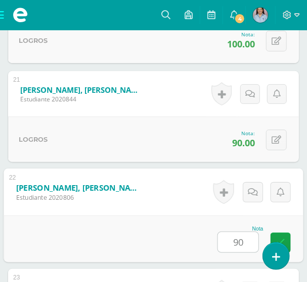
type input "90"
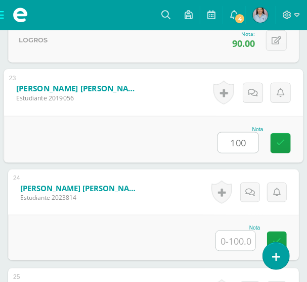
type input "100"
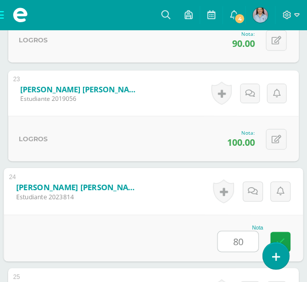
type input "80"
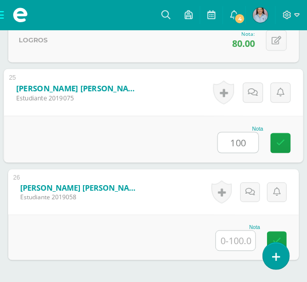
type input "100"
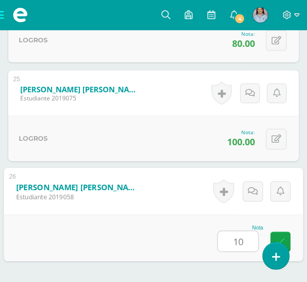
type input "100"
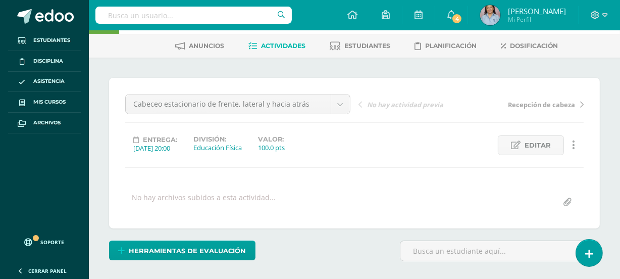
scroll to position [0, 0]
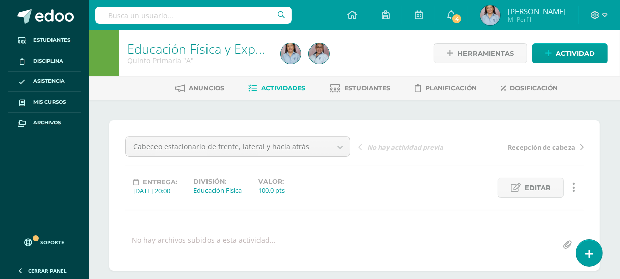
click at [295, 83] on link "Actividades" at bounding box center [277, 88] width 57 height 16
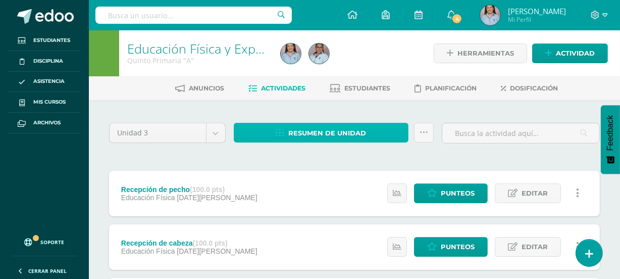
click at [317, 135] on span "Resumen de unidad" at bounding box center [327, 133] width 78 height 19
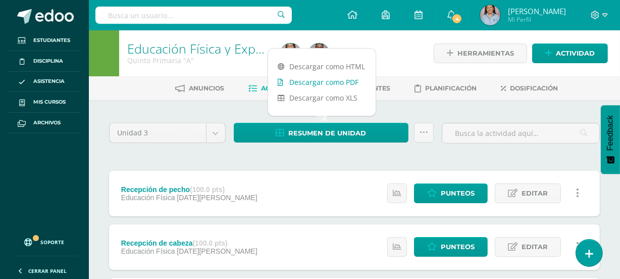
click at [326, 77] on link "Descargar como PDF" at bounding box center [322, 82] width 108 height 16
click at [402, 60] on div at bounding box center [356, 53] width 158 height 46
